Goal: Task Accomplishment & Management: Manage account settings

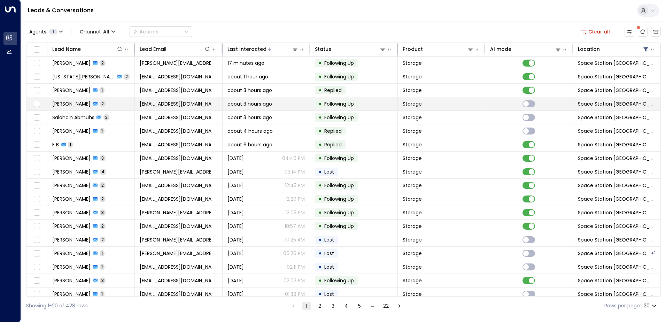
click at [202, 101] on span "[EMAIL_ADDRESS][DOMAIN_NAME]" at bounding box center [178, 103] width 77 height 7
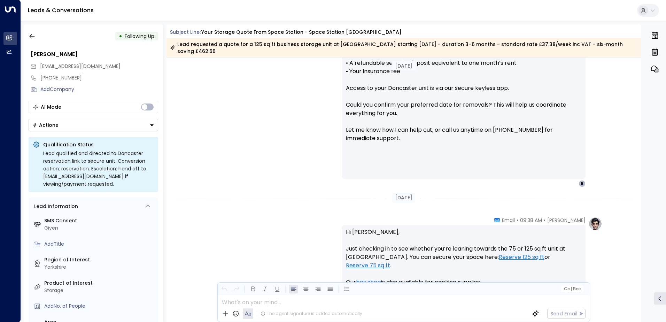
scroll to position [420, 0]
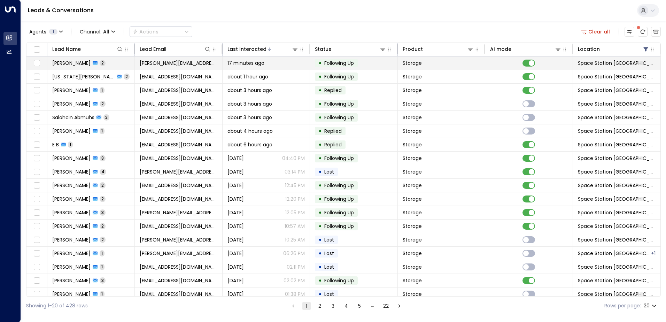
click at [137, 69] on td "[PERSON_NAME][EMAIL_ADDRESS][PERSON_NAME][DOMAIN_NAME]" at bounding box center [178, 62] width 87 height 13
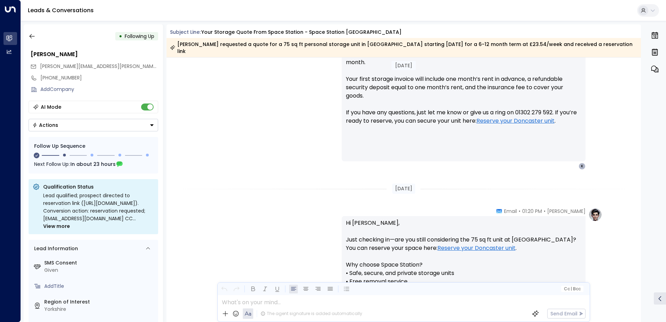
scroll to position [385, 0]
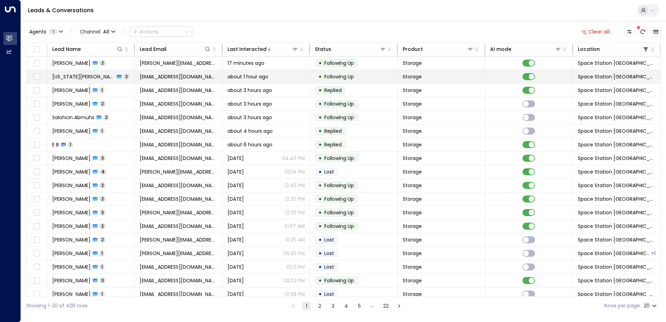
click at [127, 73] on td "[US_STATE][PERSON_NAME] 2" at bounding box center [90, 76] width 87 height 13
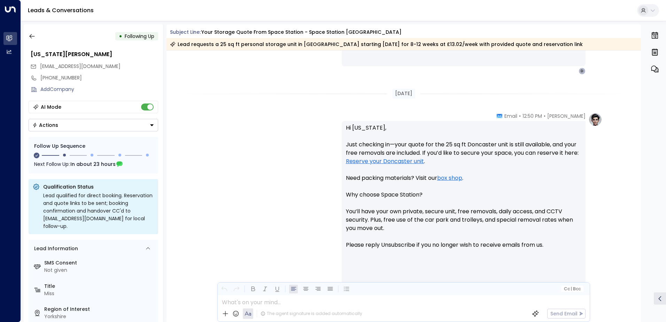
scroll to position [461, 0]
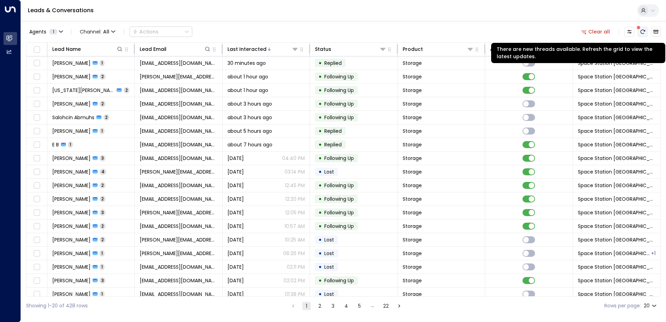
click at [641, 32] on icon "There are new threads available. Refresh the grid to view the latest updates." at bounding box center [642, 32] width 6 height 6
